Goal: Task Accomplishment & Management: Use online tool/utility

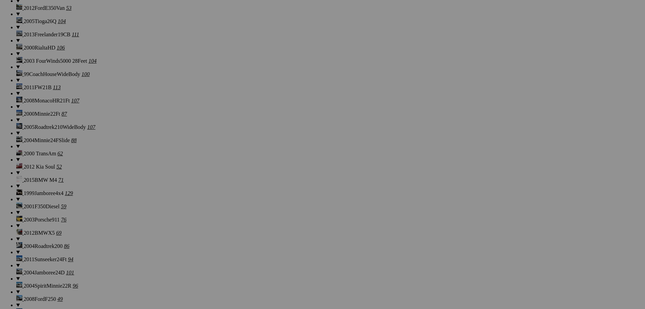
scroll to position [1408, 0]
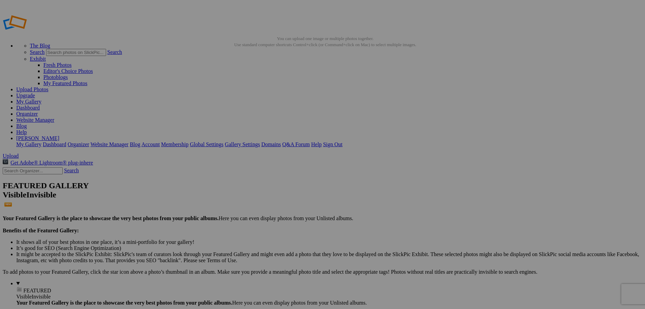
drag, startPoint x: 196, startPoint y: 86, endPoint x: 337, endPoint y: 254, distance: 218.8
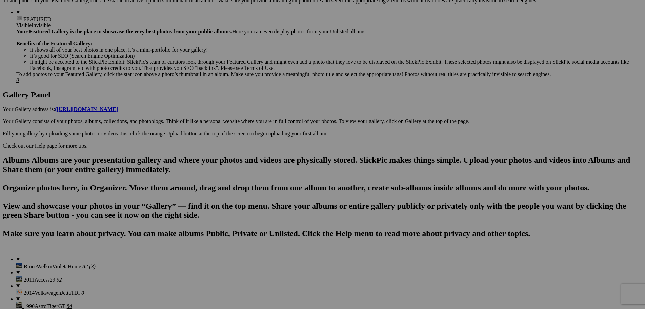
scroll to position [203, 0]
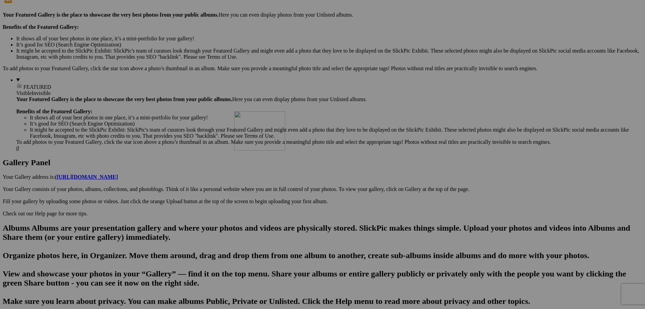
drag, startPoint x: 313, startPoint y: 72, endPoint x: 332, endPoint y: 170, distance: 100.2
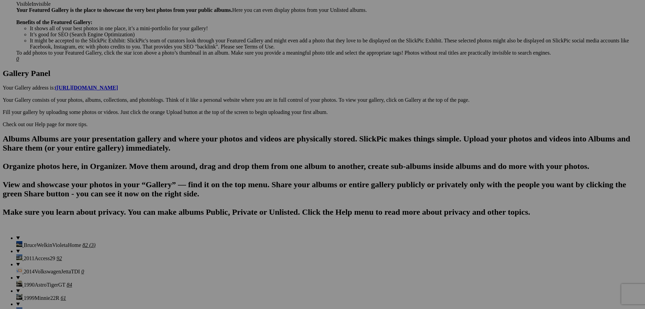
scroll to position [305, 0]
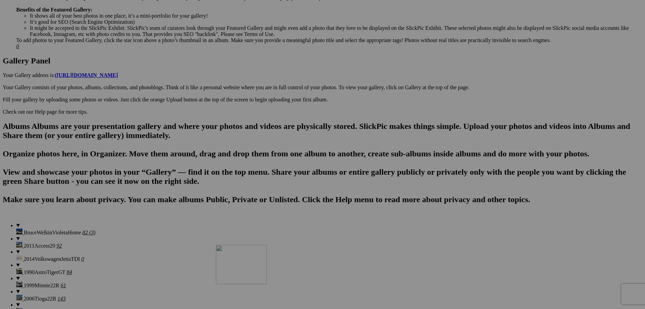
drag, startPoint x: 315, startPoint y: 67, endPoint x: 313, endPoint y: 298, distance: 231.0
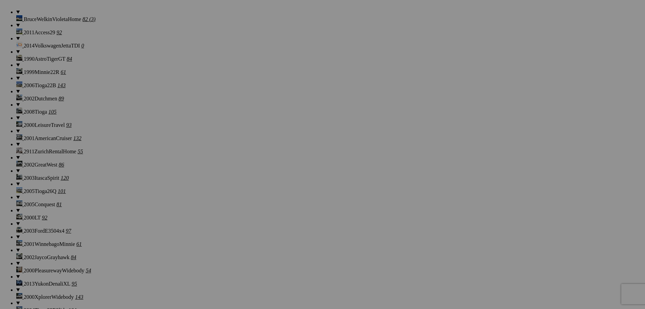
scroll to position [509, 0]
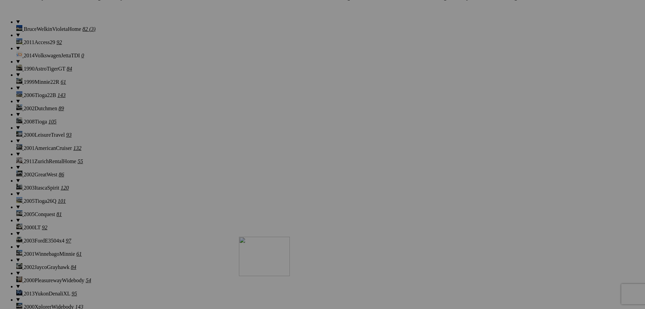
drag, startPoint x: 245, startPoint y: 113, endPoint x: 336, endPoint y: 294, distance: 203.2
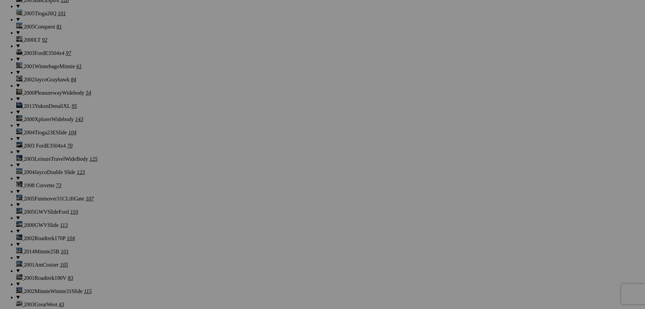
scroll to position [712, 0]
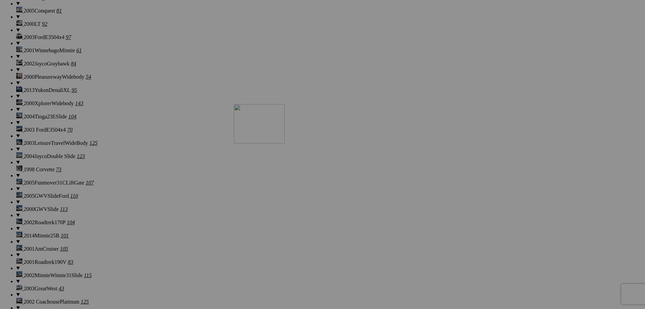
drag, startPoint x: 321, startPoint y: 95, endPoint x: 332, endPoint y: 163, distance: 69.0
